Goal: Navigation & Orientation: Find specific page/section

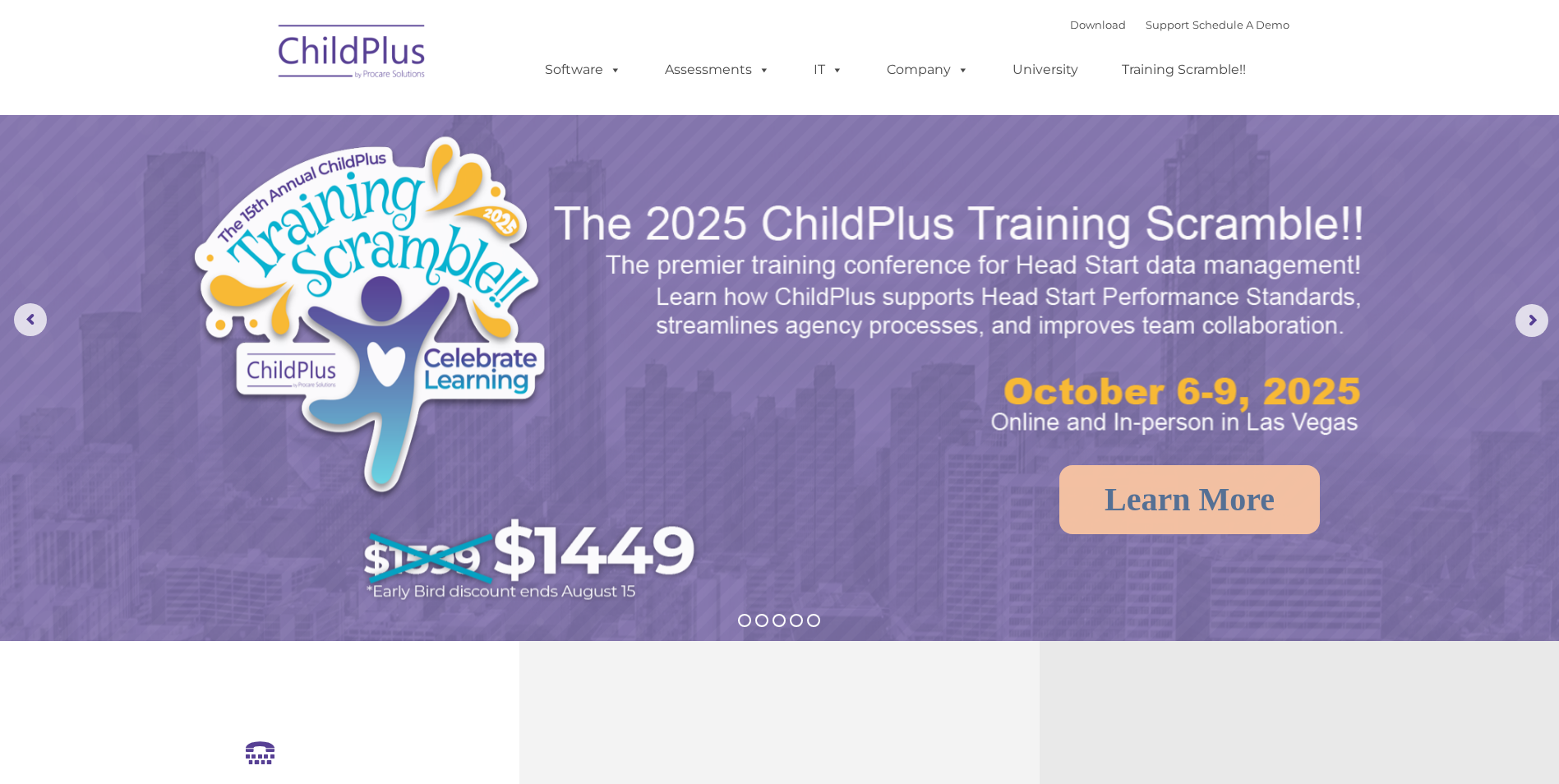
select select "MEDIUM"
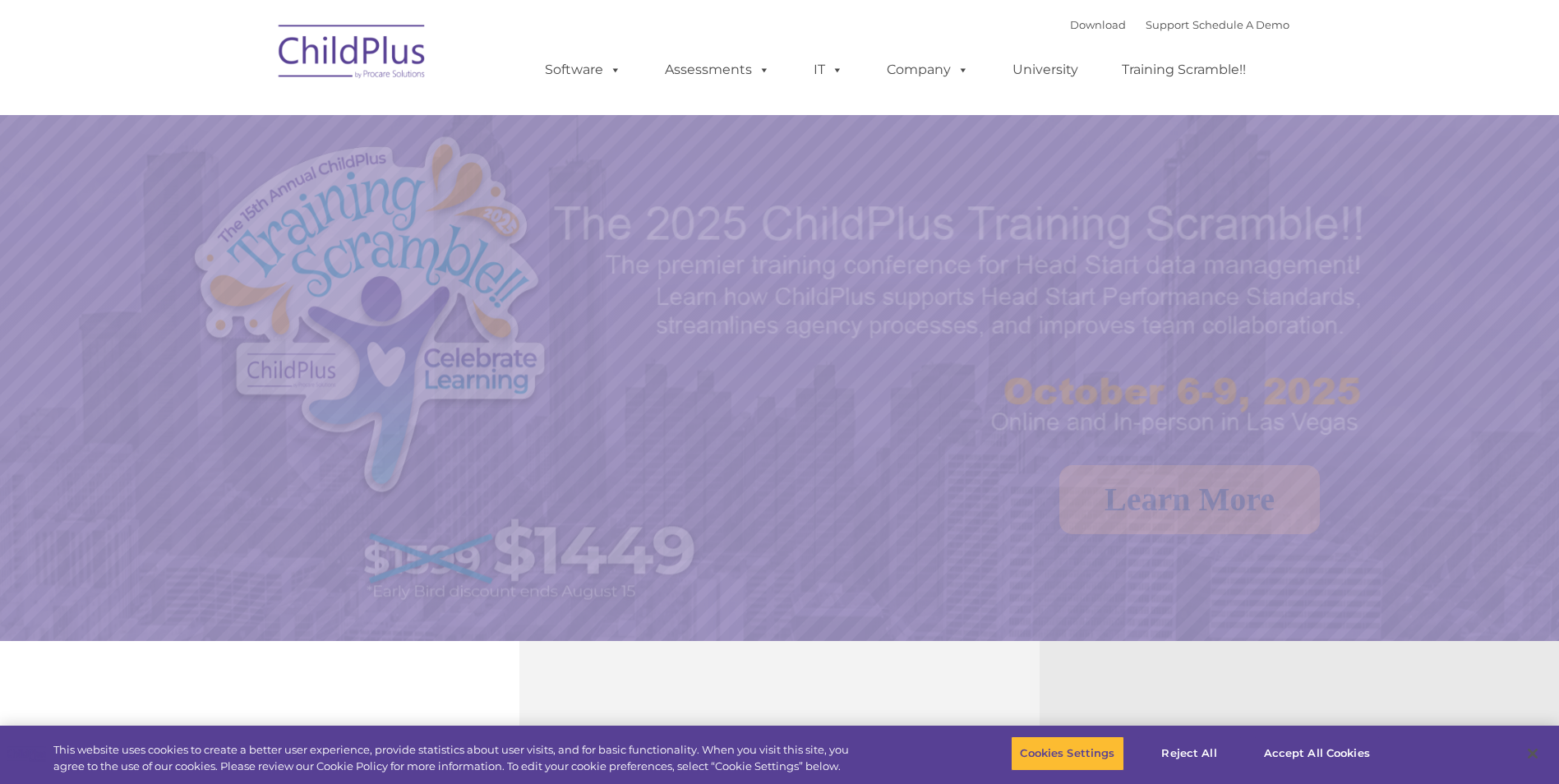
select select "MEDIUM"
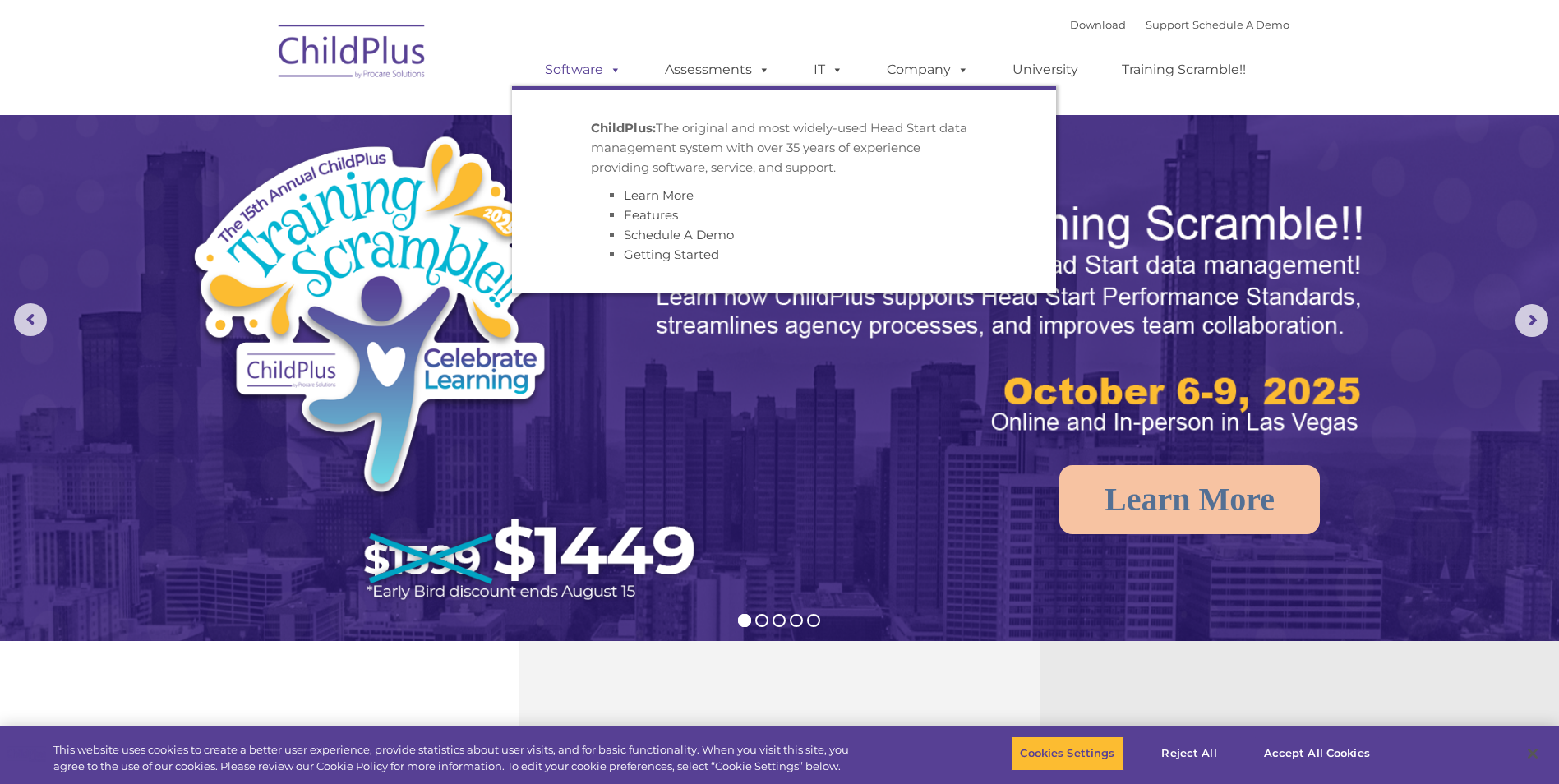
click at [598, 70] on link "Software" at bounding box center [583, 70] width 109 height 33
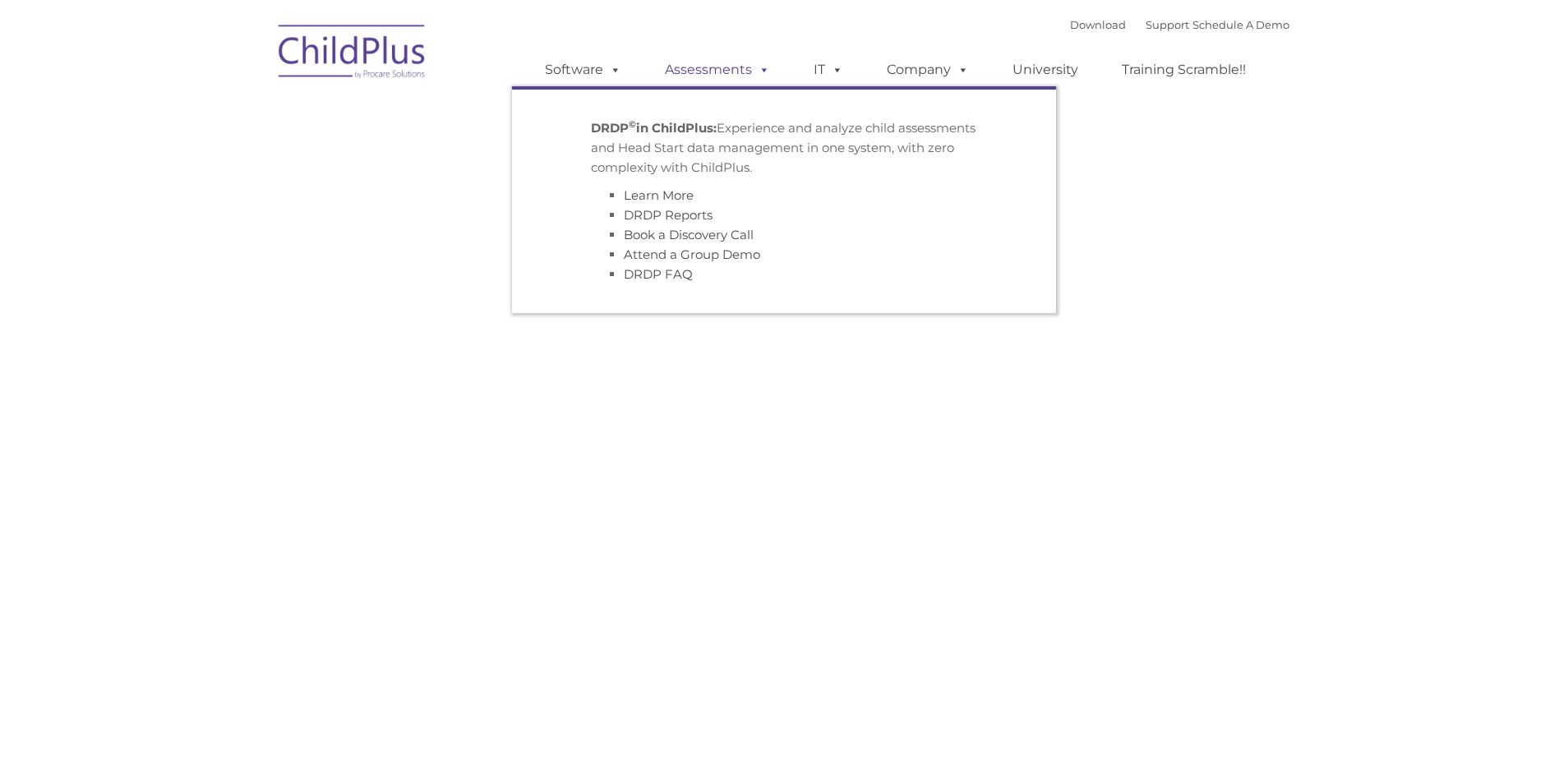
type input ""
